Goal: Information Seeking & Learning: Learn about a topic

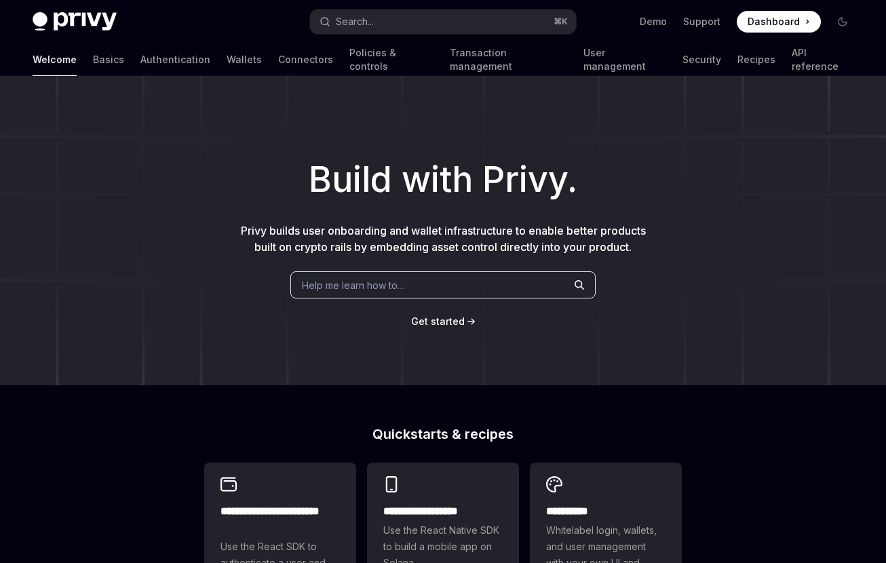
click at [369, 292] on span "Help me learn how to…" at bounding box center [353, 285] width 103 height 14
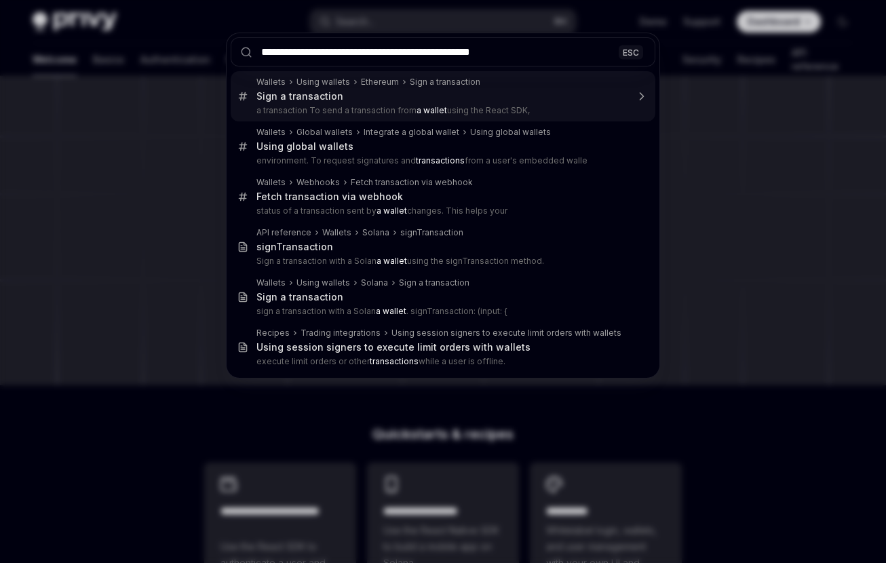
type input "**********"
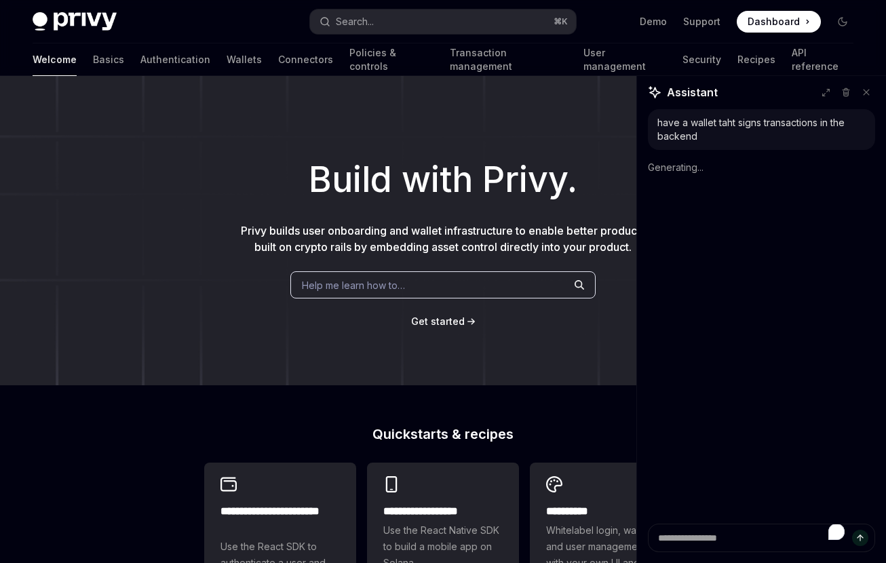
click at [747, 201] on div "have a wallet taht signs transactions in the backend Generating..." at bounding box center [761, 316] width 249 height 414
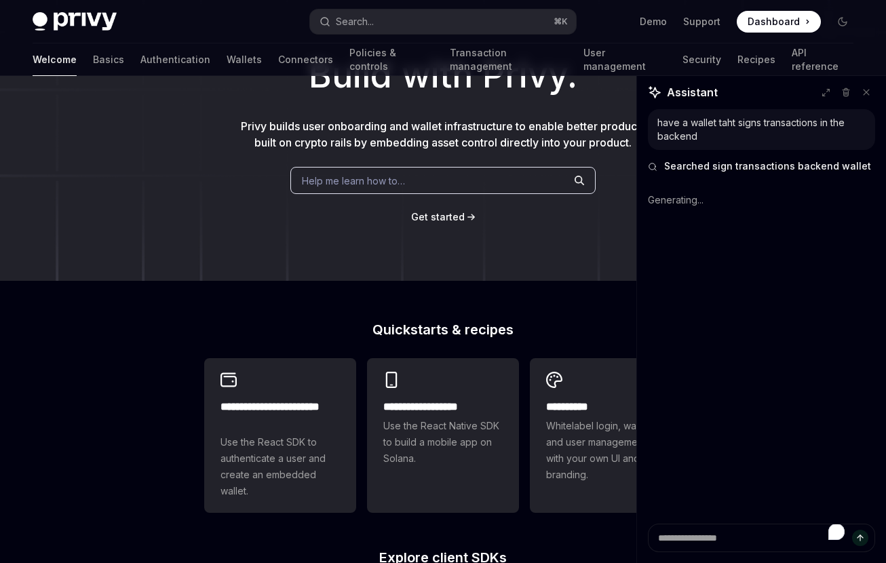
scroll to position [296, 0]
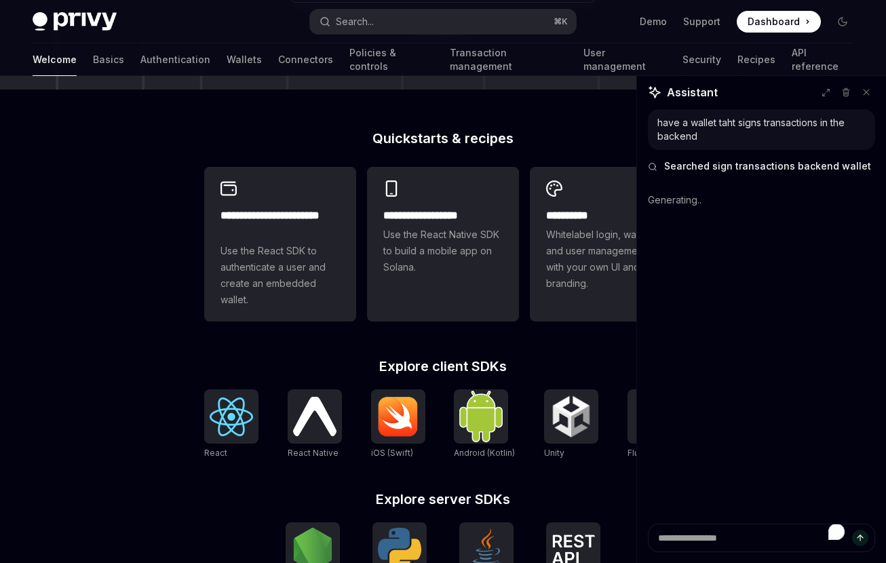
click at [159, 324] on div "**********" at bounding box center [443, 289] width 886 height 1019
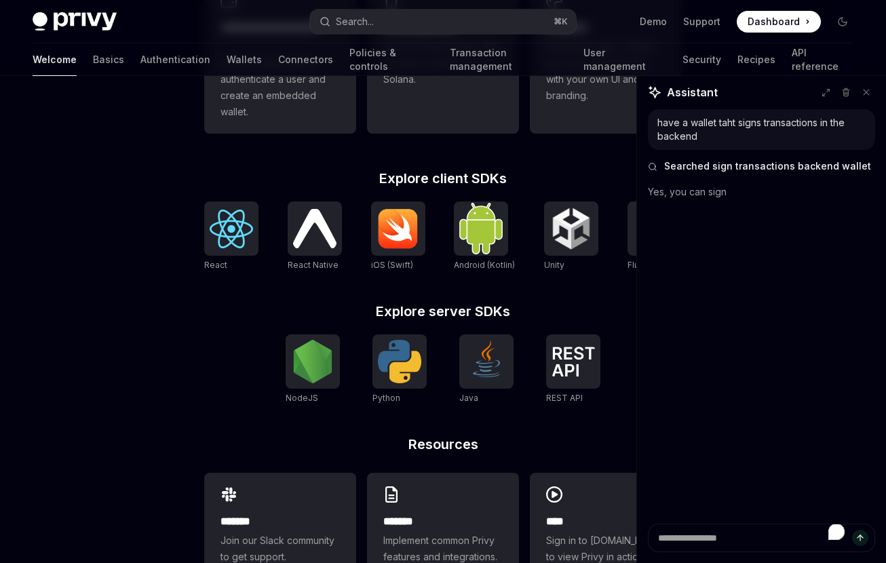
scroll to position [524, 0]
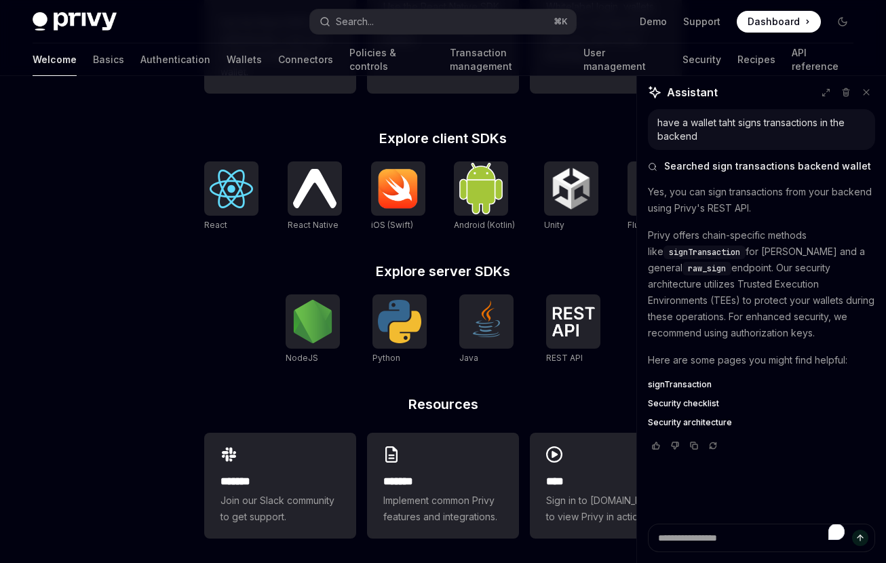
click at [185, 263] on div "**********" at bounding box center [442, 237] width 521 height 667
click at [189, 249] on div "**********" at bounding box center [442, 237] width 521 height 667
click at [175, 254] on div "**********" at bounding box center [443, 61] width 886 height 1019
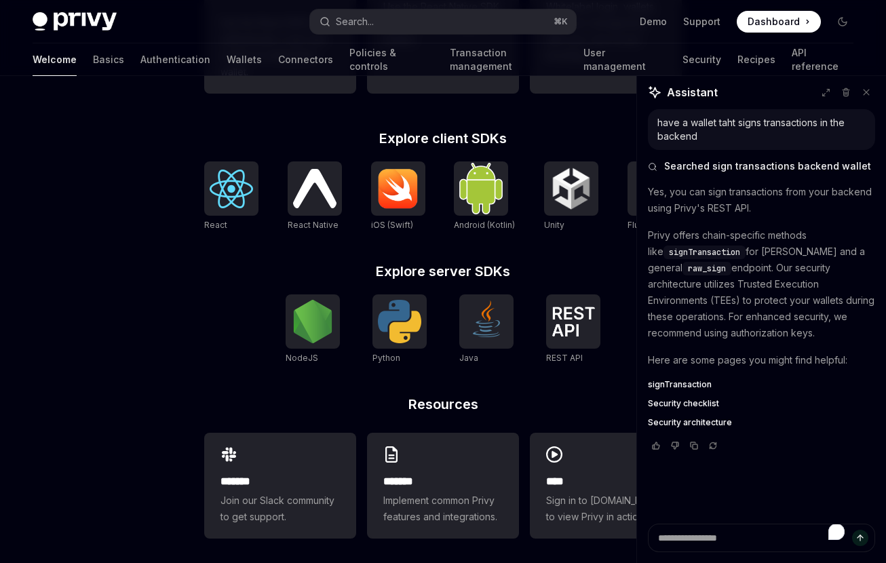
click at [175, 254] on div "**********" at bounding box center [443, 61] width 886 height 1019
click at [789, 295] on p "Privy offers chain-specific methods like signTransaction for Solana and a gener…" at bounding box center [761, 284] width 227 height 114
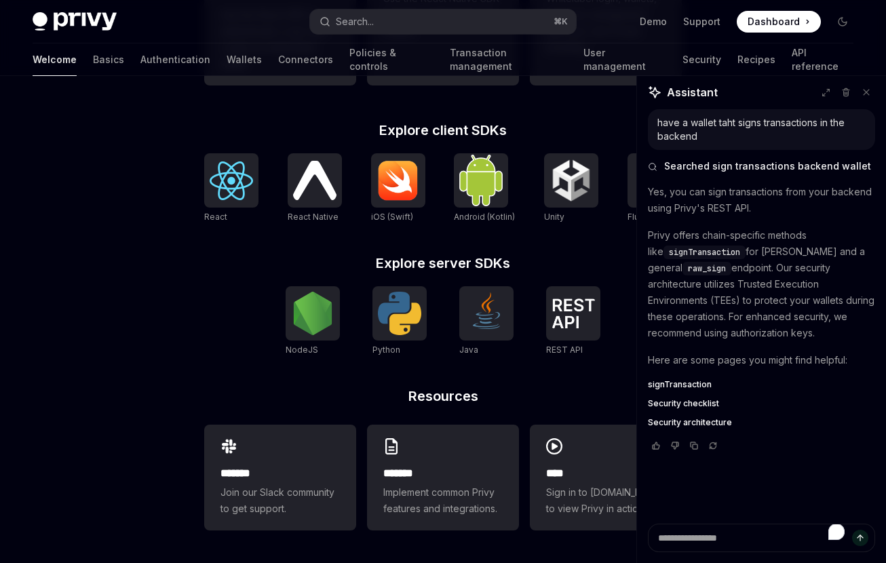
scroll to position [548, 0]
click at [773, 293] on p "Privy offers chain-specific methods like signTransaction for Solana and a gener…" at bounding box center [761, 284] width 227 height 114
click at [676, 381] on span "signTransaction" at bounding box center [680, 384] width 64 height 11
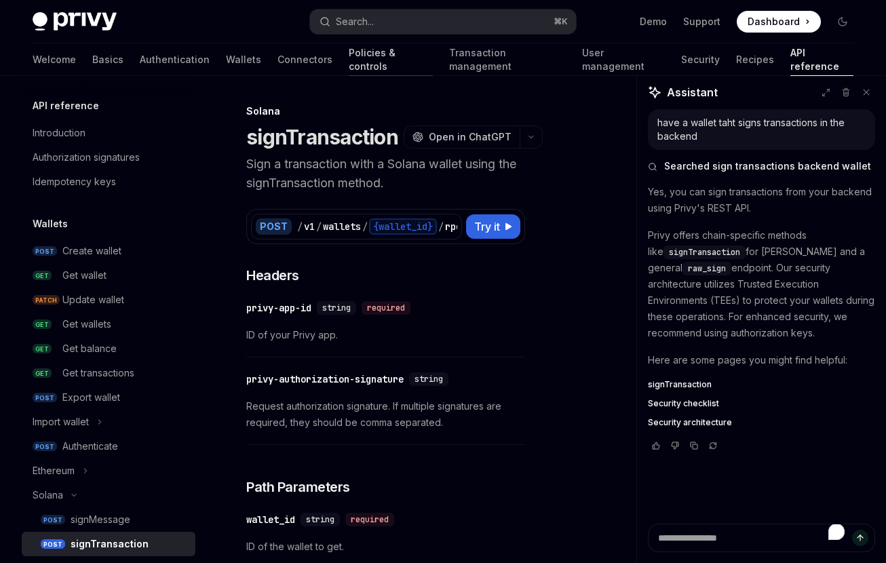
click at [349, 63] on link "Policies & controls" at bounding box center [391, 59] width 84 height 33
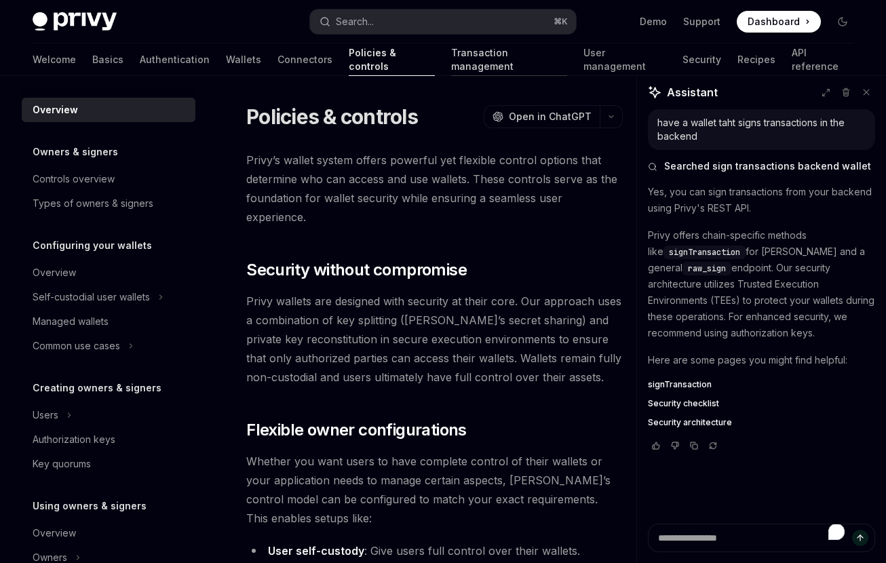
click at [451, 55] on link "Transaction management" at bounding box center [509, 59] width 117 height 33
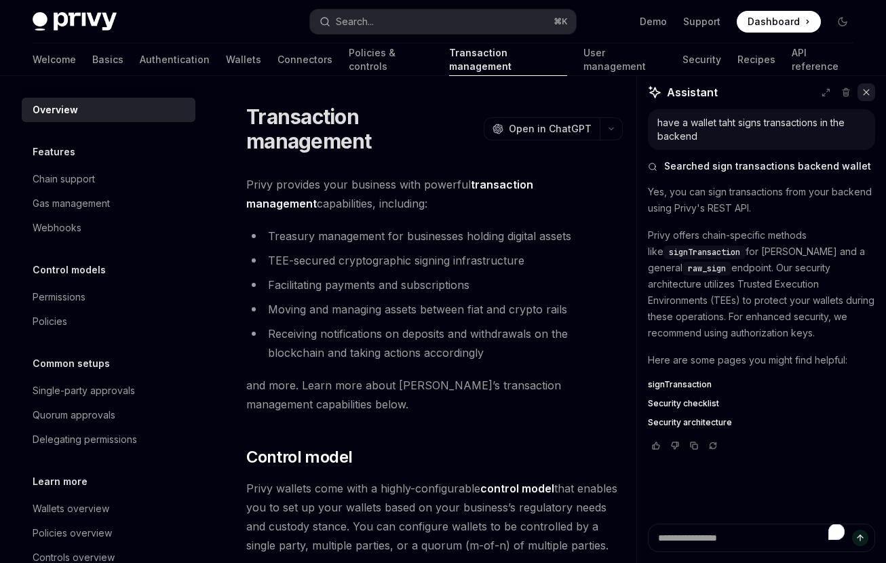
click at [866, 88] on icon at bounding box center [866, 92] width 9 height 9
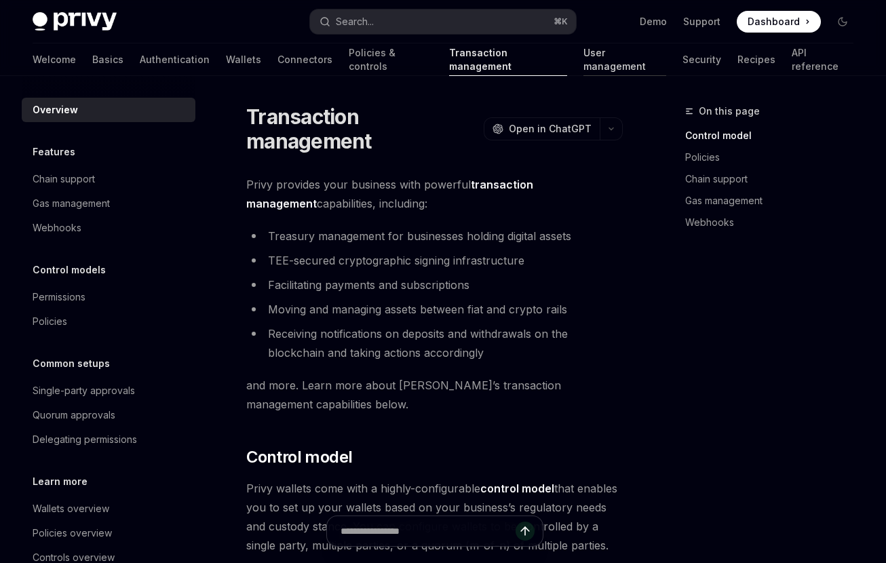
click at [583, 72] on link "User management" at bounding box center [624, 59] width 83 height 33
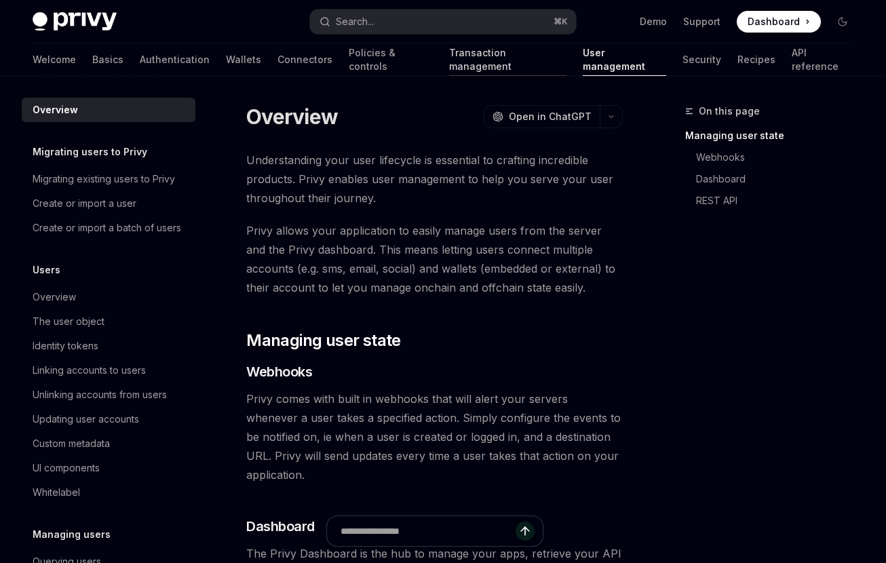
click at [449, 64] on link "Transaction management" at bounding box center [507, 59] width 117 height 33
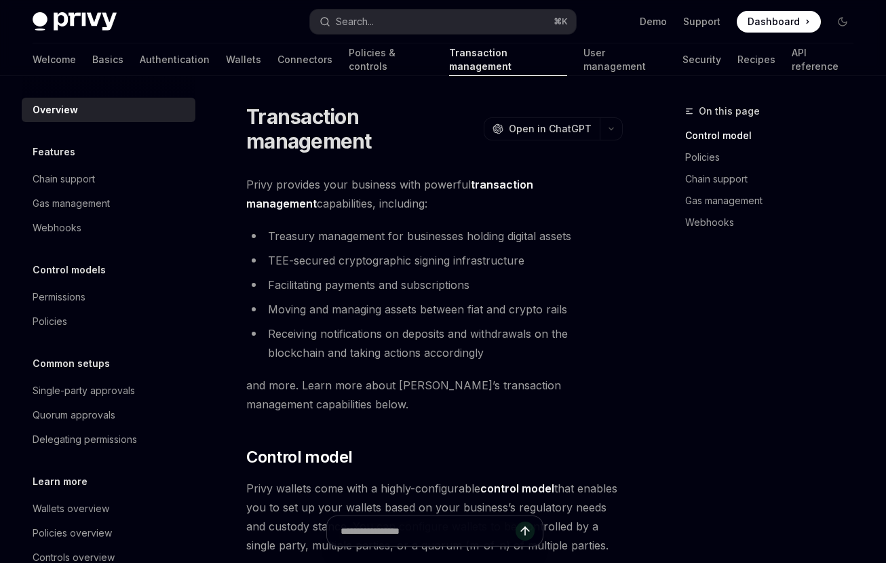
click at [396, 109] on h1 "Transaction management" at bounding box center [362, 128] width 232 height 49
click at [349, 56] on link "Policies & controls" at bounding box center [391, 59] width 84 height 33
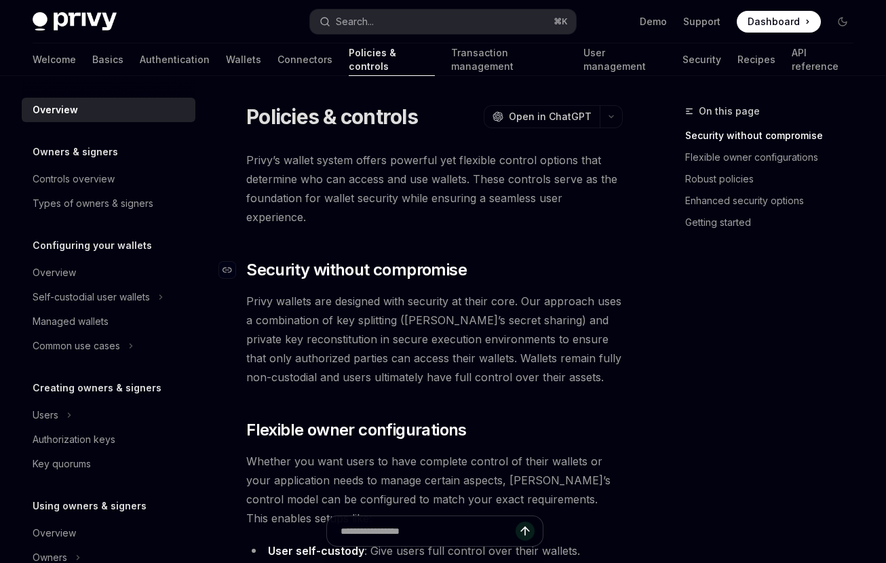
click at [414, 279] on span "Security without compromise" at bounding box center [356, 270] width 220 height 22
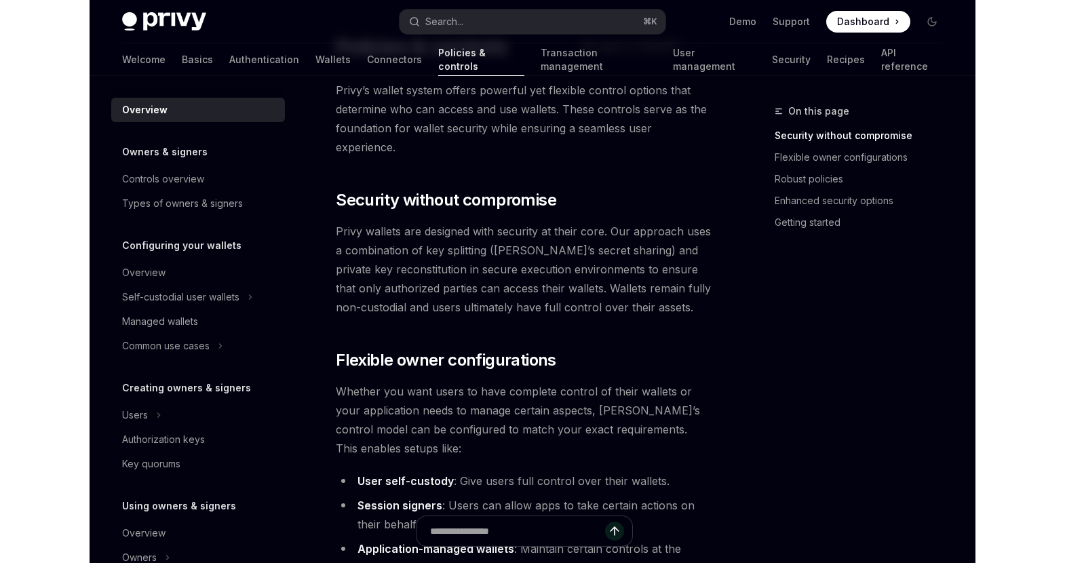
scroll to position [58, 0]
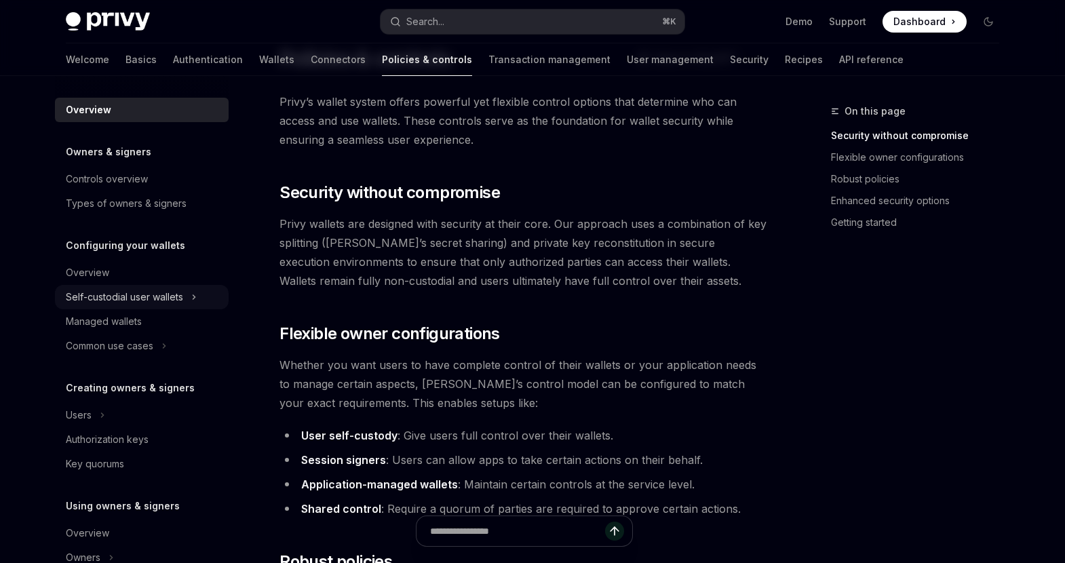
click at [154, 298] on div "Self-custodial user wallets" at bounding box center [124, 297] width 117 height 16
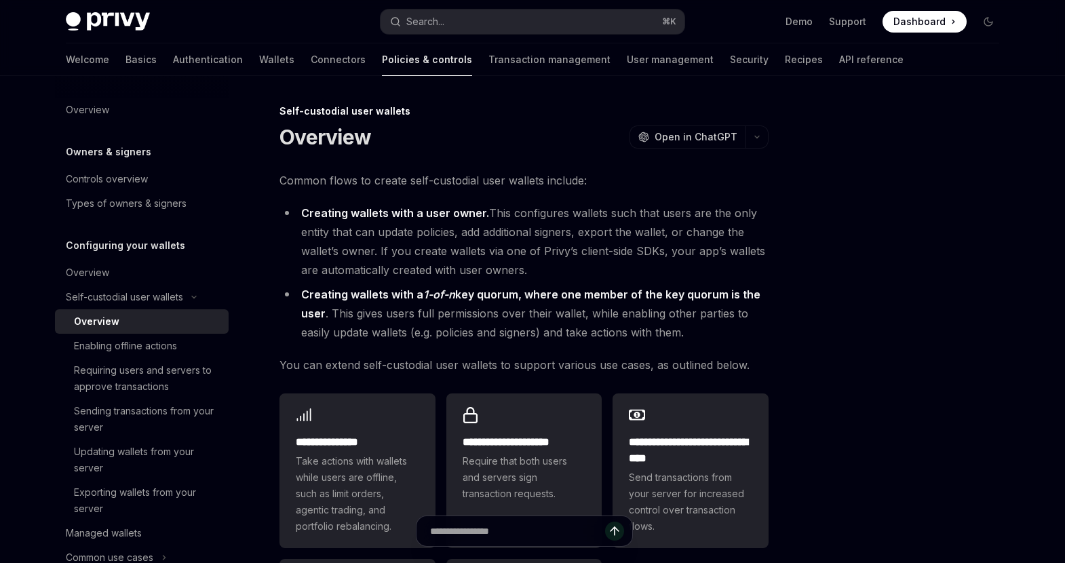
click at [556, 273] on li "Creating wallets with a user owner. This configures wallets such that users are…" at bounding box center [523, 242] width 489 height 76
click at [594, 224] on li "Creating wallets with a user owner. This configures wallets such that users are…" at bounding box center [523, 242] width 489 height 76
click at [586, 225] on li "Creating wallets with a user owner. This configures wallets such that users are…" at bounding box center [523, 242] width 489 height 76
click at [545, 275] on li "Creating wallets with a user owner. This configures wallets such that users are…" at bounding box center [523, 242] width 489 height 76
click at [125, 64] on link "Basics" at bounding box center [140, 59] width 31 height 33
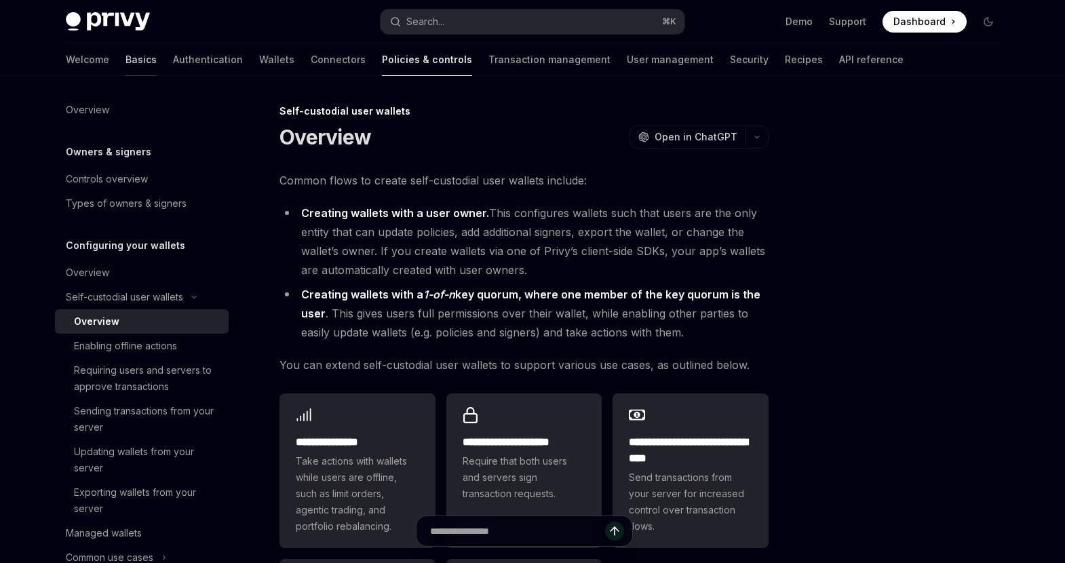
type textarea "*"
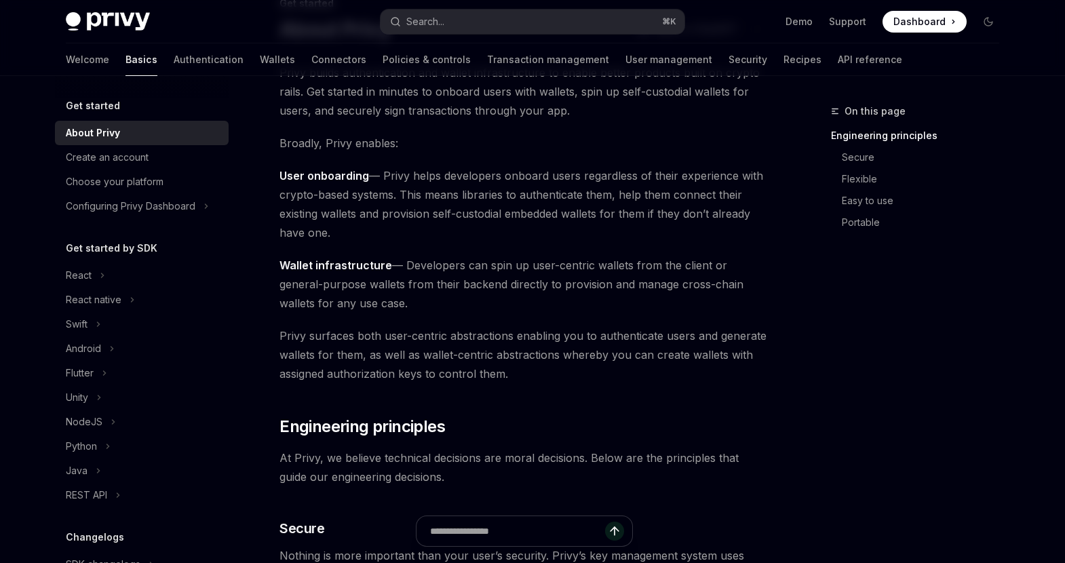
scroll to position [107, 0]
click at [615, 298] on span "Wallet infrastructure — Developers can spin up user-centric wallets from the cl…" at bounding box center [523, 284] width 489 height 57
